Goal: Book appointment/travel/reservation

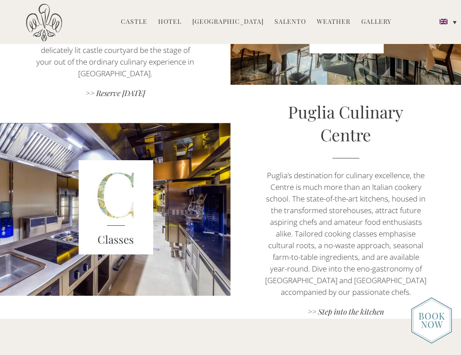
scroll to position [693, 0]
click at [346, 310] on link ">> Step into the kitchen" at bounding box center [345, 313] width 161 height 12
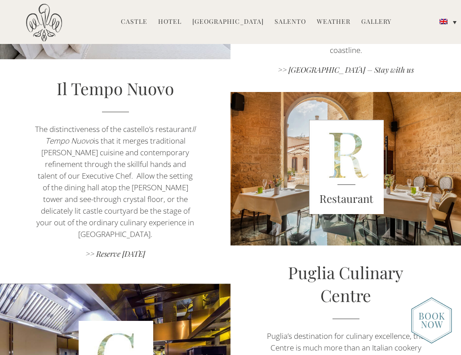
scroll to position [532, 0]
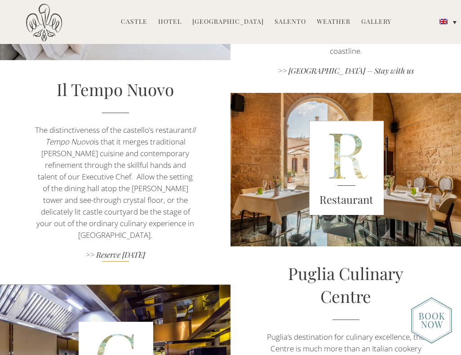
click at [131, 254] on link ">> Reserve today" at bounding box center [115, 256] width 161 height 12
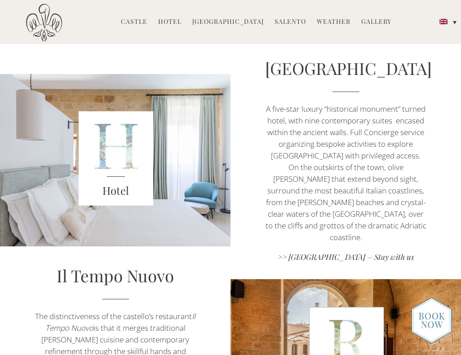
scroll to position [344, 0]
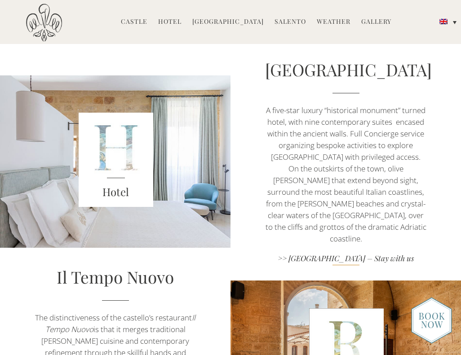
click at [387, 265] on link ">> Castello di Ugento – Stay with us" at bounding box center [345, 259] width 161 height 12
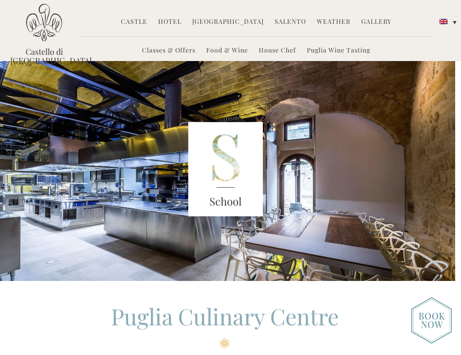
scroll to position [0, 6]
